Goal: Information Seeking & Learning: Learn about a topic

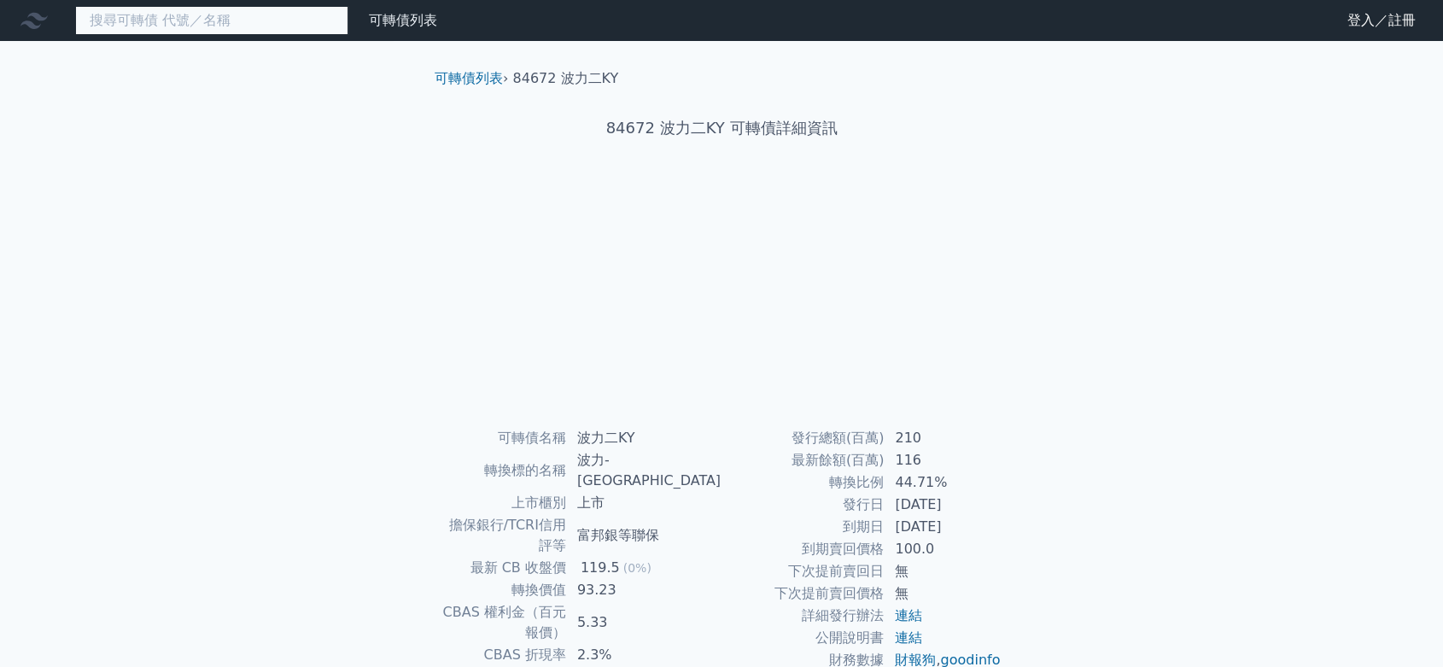
click at [244, 27] on input at bounding box center [211, 20] width 273 height 29
click at [371, 118] on div "9958 可轉債列表 財務數據 可轉債列表 財務數據 登入／註冊 登入／註冊 可轉債列表 › 84672 波力二KY 84672 波力二KY 可轉債詳細資訊 …" at bounding box center [721, 426] width 1443 height 852
click at [248, 23] on input "9958" at bounding box center [211, 20] width 273 height 29
click at [239, 18] on input "9958" at bounding box center [211, 20] width 273 height 29
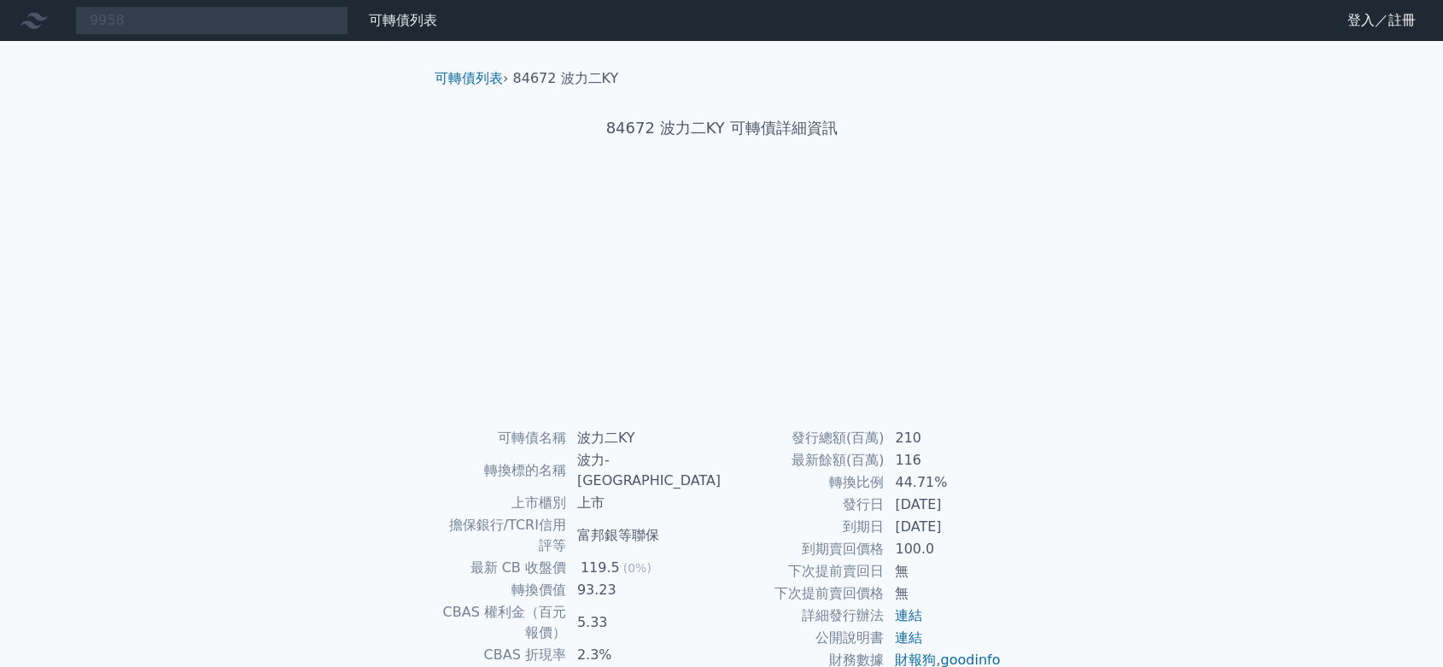
click at [294, 393] on div "9958 可轉債列表 財務數據 可轉債列表 財務數據 登入／註冊 登入／註冊 可轉債列表 › 84672 波力二KY 84672 波力二KY 可轉債詳細資訊 …" at bounding box center [721, 426] width 1443 height 852
click at [247, 31] on input "9958" at bounding box center [211, 20] width 273 height 29
type input "9"
drag, startPoint x: 0, startPoint y: 308, endPoint x: 91, endPoint y: 238, distance: 114.4
click at [0, 308] on div "可轉債列表 財務數據 可轉債列表 財務數據 登入／註冊 登入／註冊 可轉債列表 › 84672 波力二KY 84672 波力二KY 可轉債詳細資訊 Zoom …" at bounding box center [721, 426] width 1443 height 852
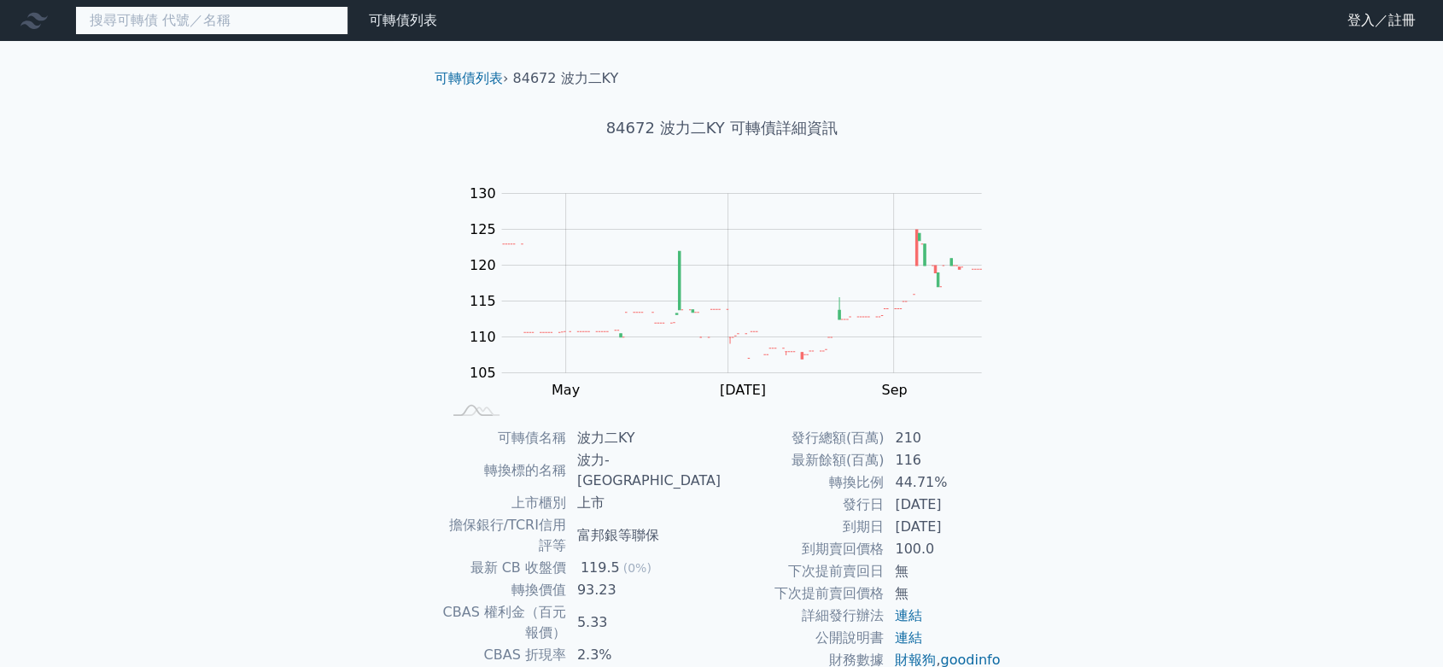
click at [191, 26] on input at bounding box center [211, 20] width 273 height 29
click at [238, 178] on div "可轉債列表 財務數據 可轉債列表 財務數據 登入／註冊 登入／註冊 可轉債列表 › 84672 波力二KY 84672 波力二KY 可轉債詳細資訊 Zoom …" at bounding box center [721, 426] width 1443 height 852
click at [237, 17] on input at bounding box center [211, 20] width 273 height 29
type input "ㄎ"
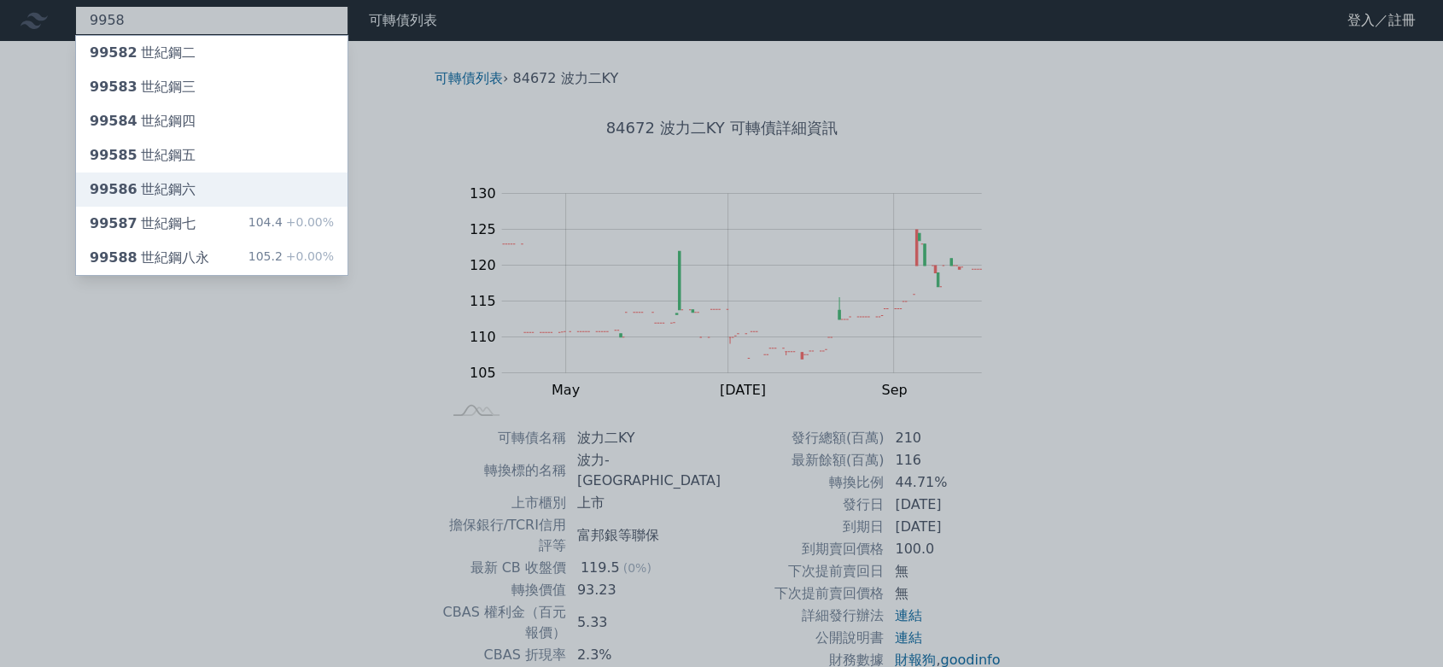
type input "9958"
click at [275, 205] on div "99586 世紀鋼六" at bounding box center [212, 189] width 272 height 34
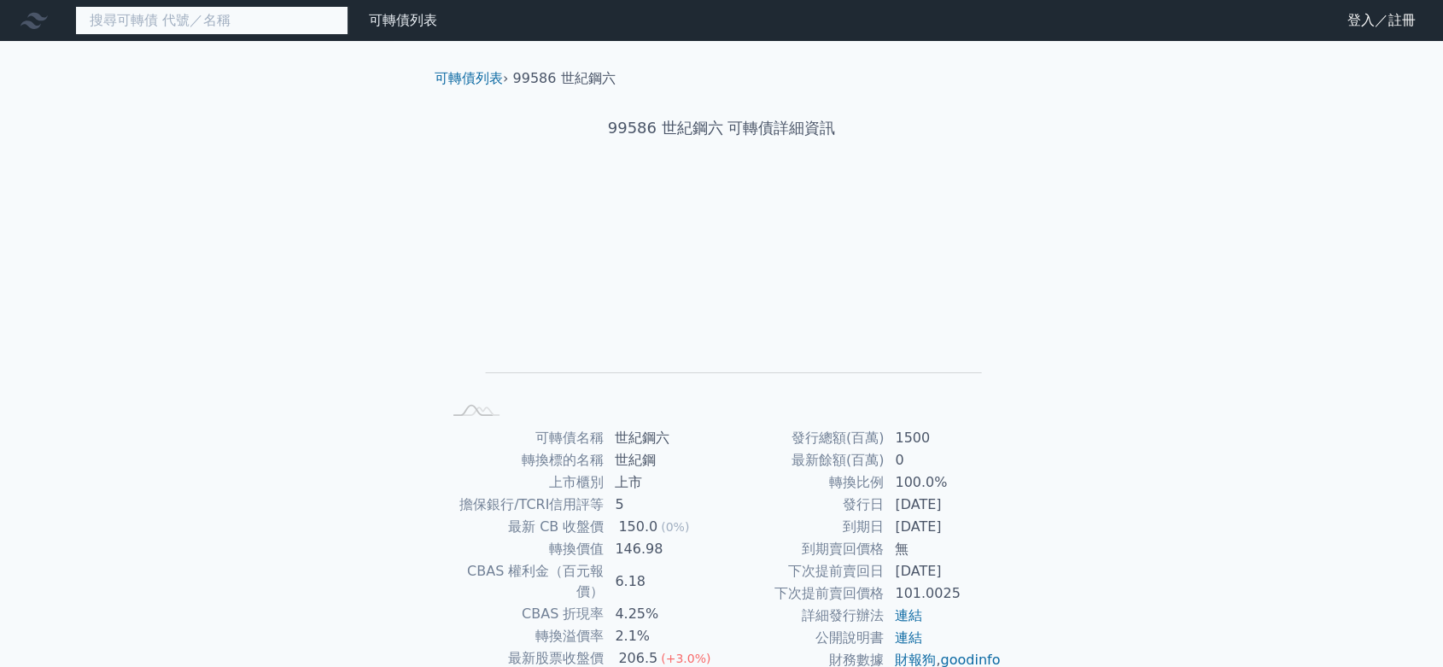
click at [198, 20] on input at bounding box center [211, 20] width 273 height 29
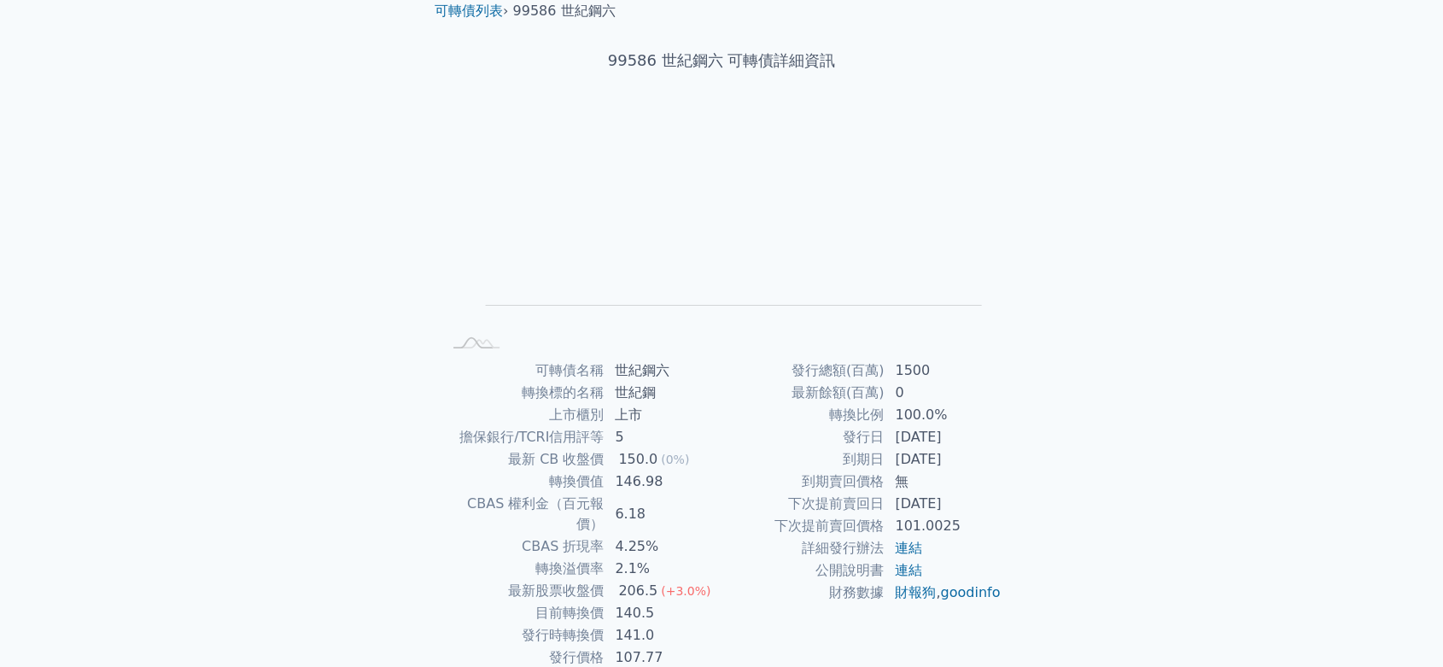
scroll to position [95, 0]
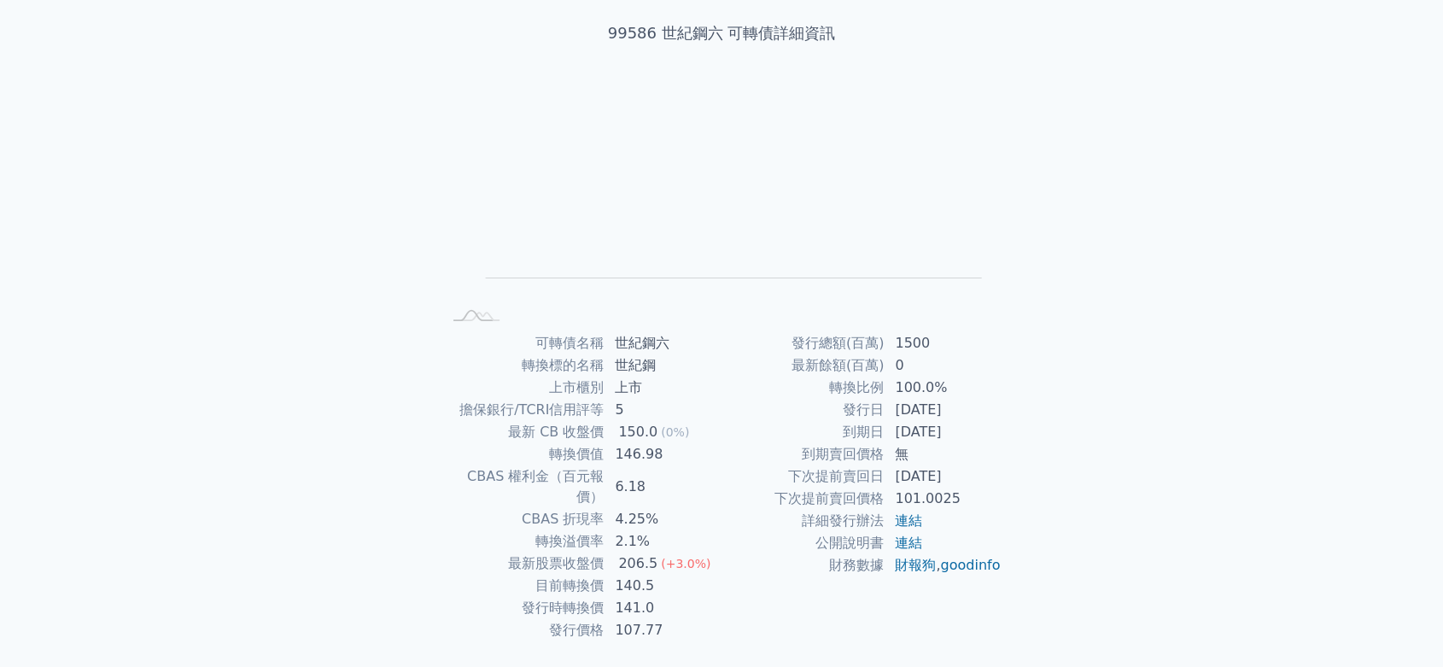
drag, startPoint x: 0, startPoint y: 310, endPoint x: 71, endPoint y: 272, distance: 80.6
click at [0, 310] on div "可轉債列表 財務數據 可轉債列表 財務數據 登入／註冊 登入／註冊 可轉債列表 › 99586 世紀鋼六 99586 世紀鋼六 可轉債詳細資訊 Zoom Ou…" at bounding box center [721, 310] width 1443 height 811
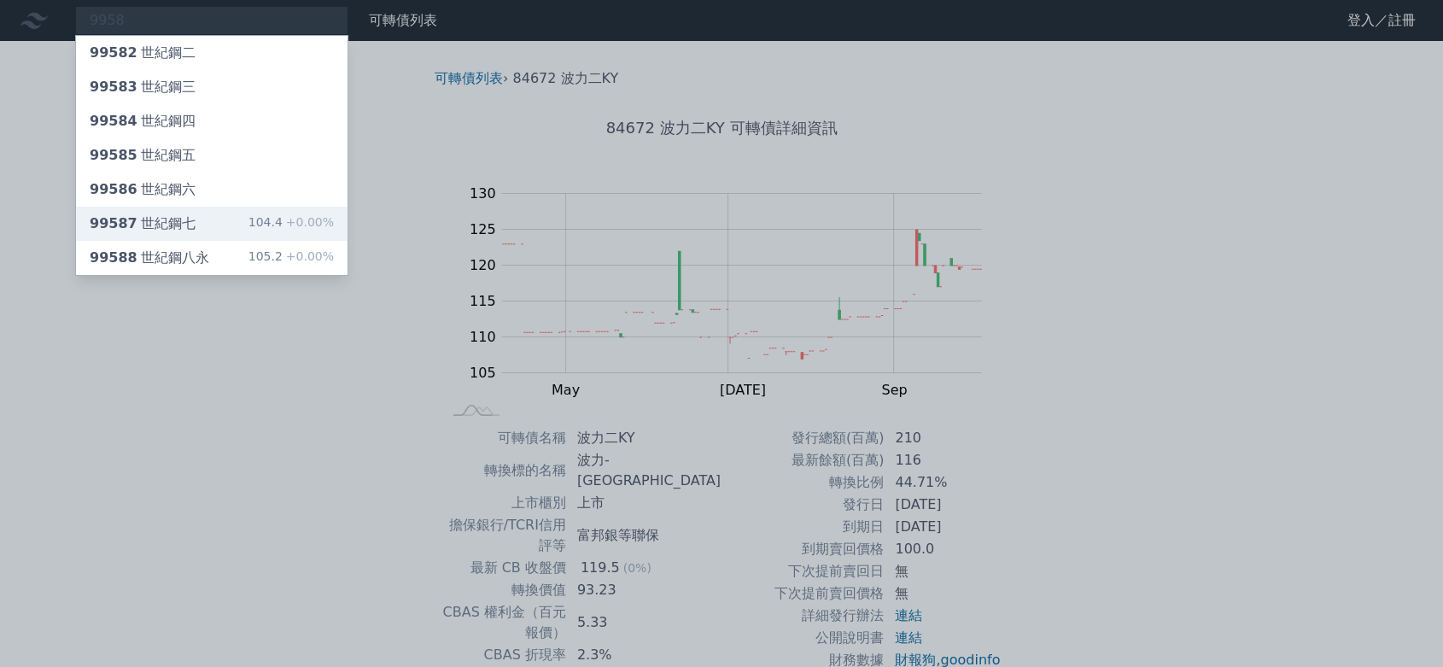
click at [240, 227] on div "99587 世紀鋼七 104.4 +0.00%" at bounding box center [212, 224] width 272 height 34
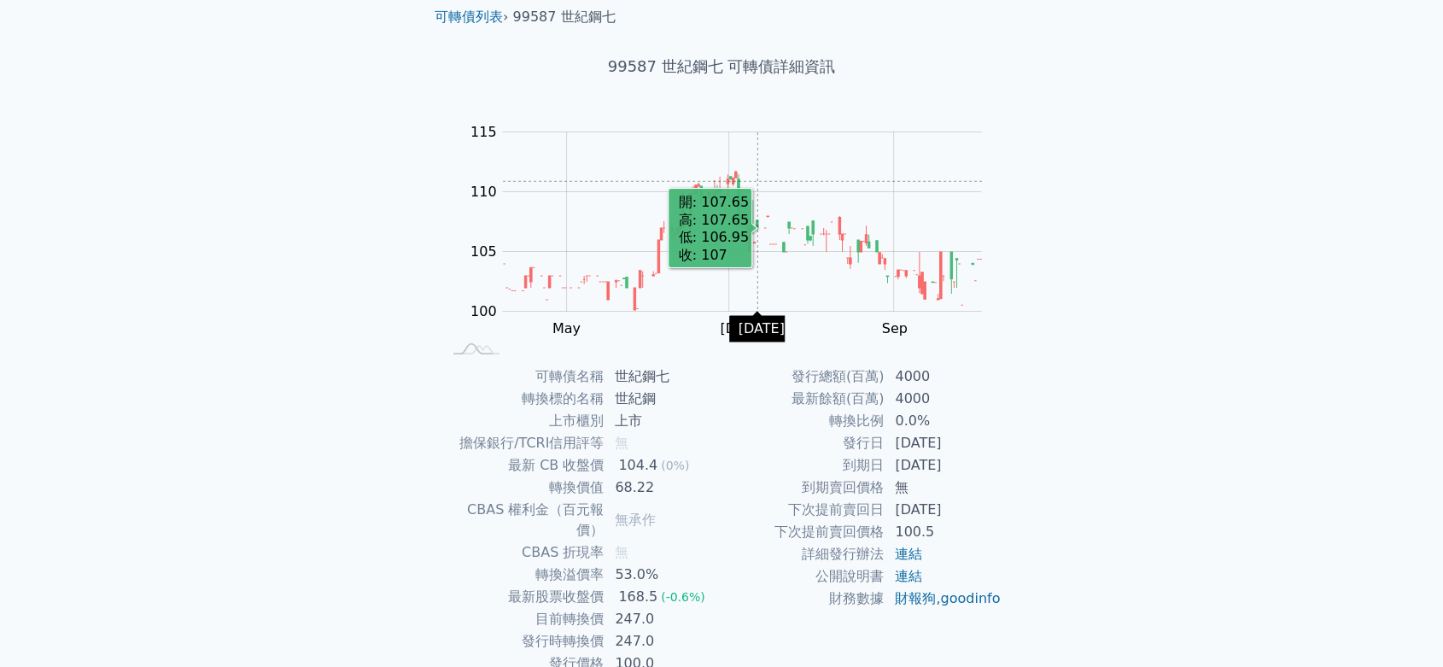
scroll to position [95, 0]
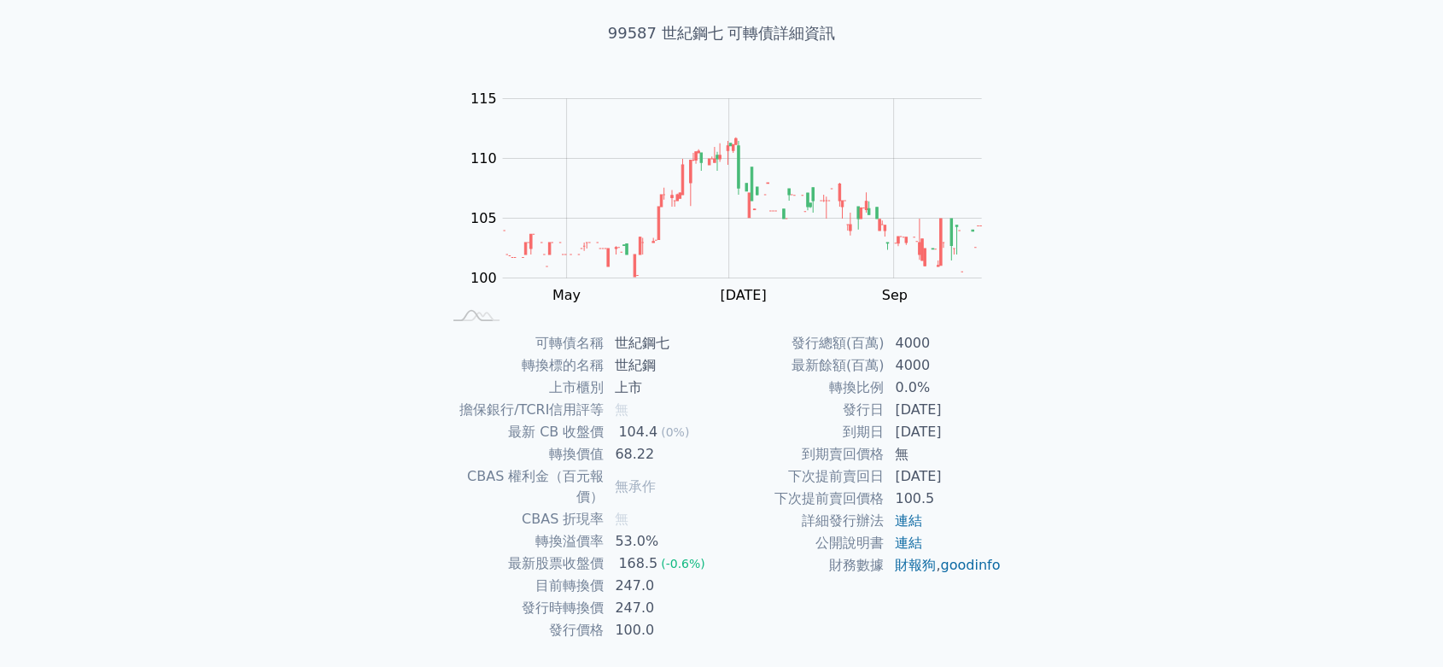
click at [319, 288] on div "可轉債列表 財務數據 可轉債列表 財務數據 登入／註冊 登入／註冊 可轉債列表 › 99587 世紀鋼七 99587 世紀鋼七 可轉債詳細資訊 Zoom Ou…" at bounding box center [721, 310] width 1443 height 811
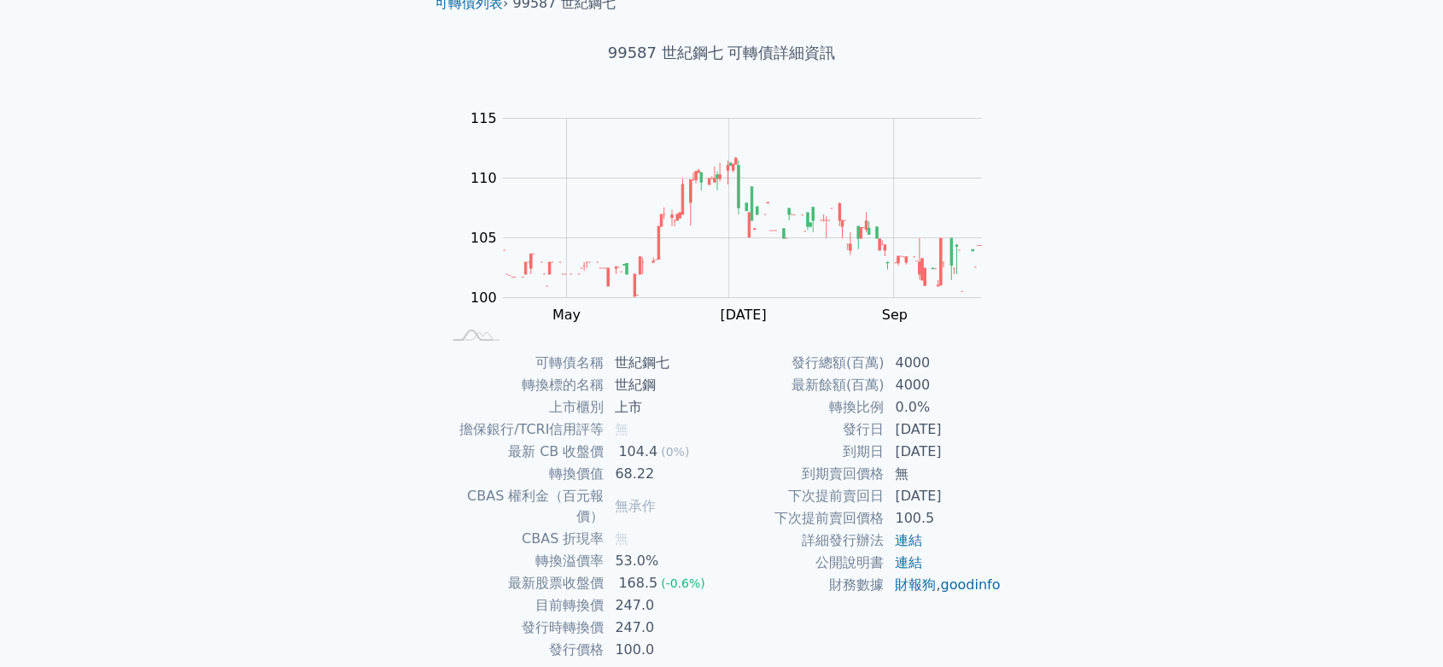
scroll to position [0, 0]
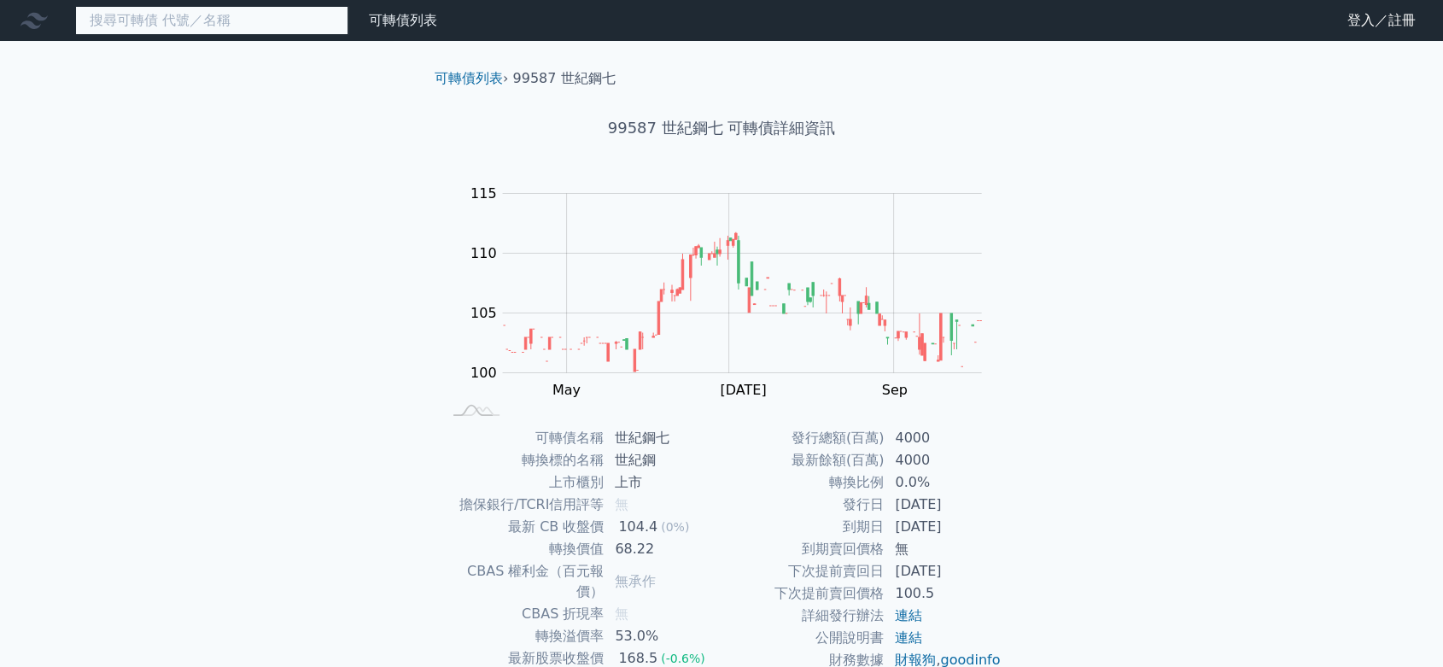
click at [254, 27] on input at bounding box center [211, 20] width 273 height 29
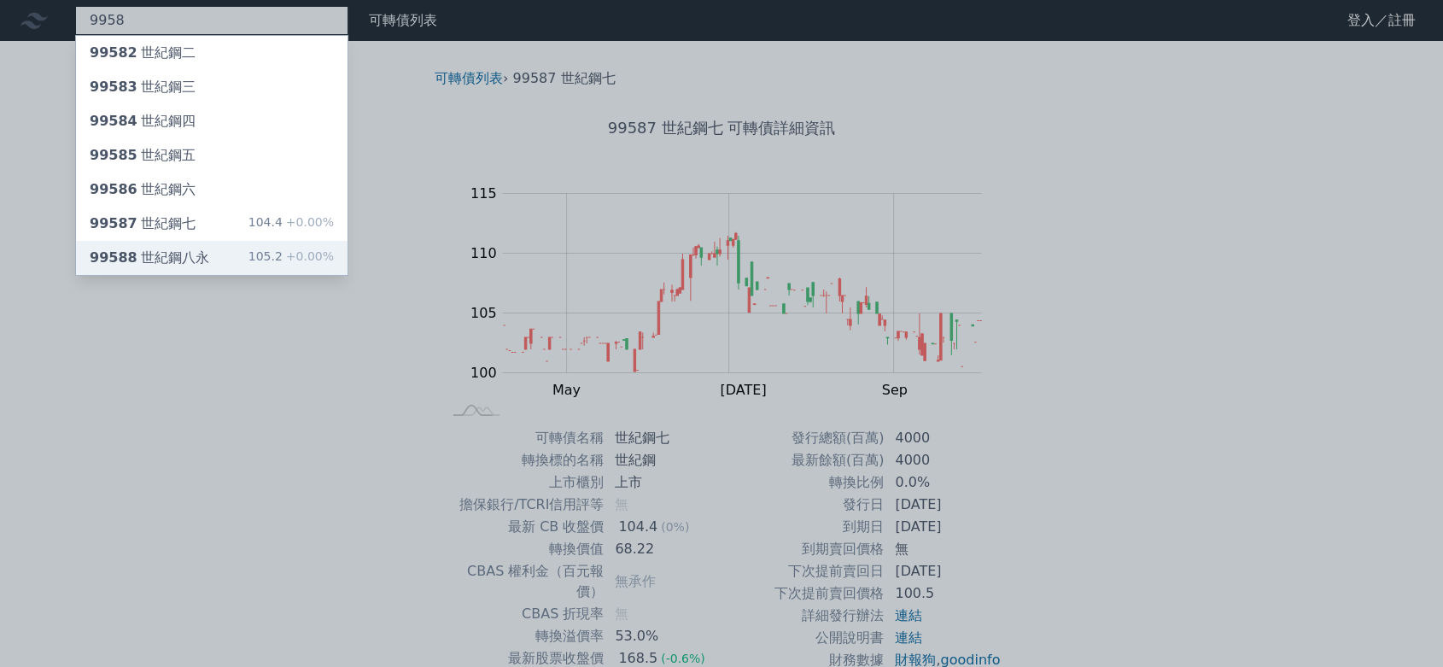
type input "9958"
click at [264, 249] on div "105.2 +0.00%" at bounding box center [290, 258] width 85 height 20
